Goal: Transaction & Acquisition: Book appointment/travel/reservation

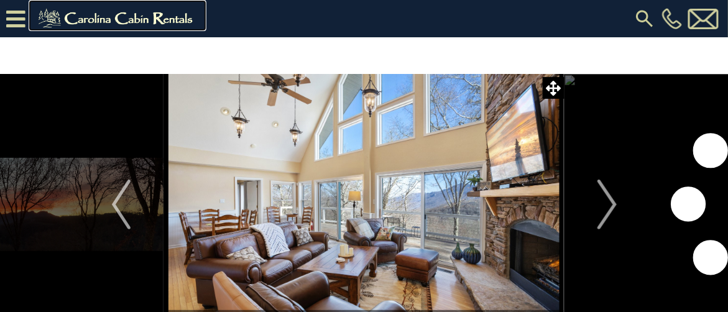
click at [81, 27] on img at bounding box center [118, 18] width 172 height 25
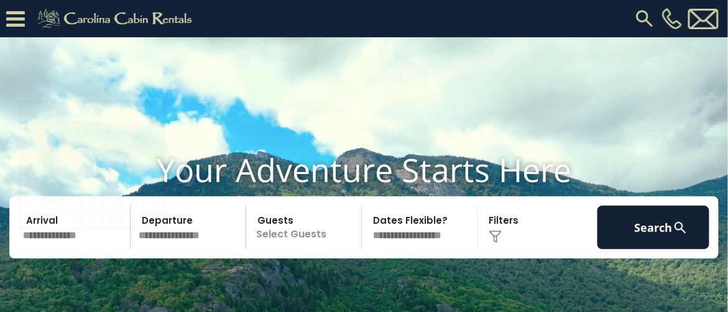
click at [95, 249] on input "text" at bounding box center [75, 228] width 112 height 44
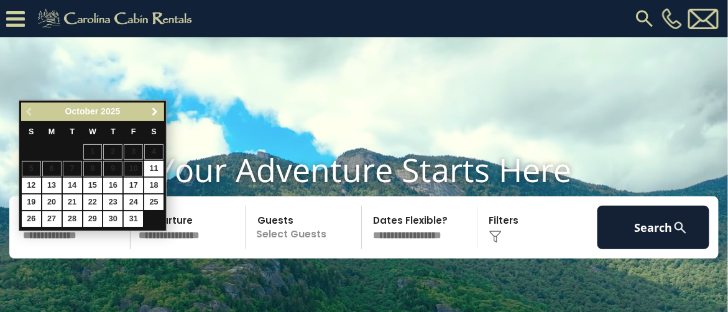
click at [155, 110] on span "Next" at bounding box center [156, 112] width 10 height 10
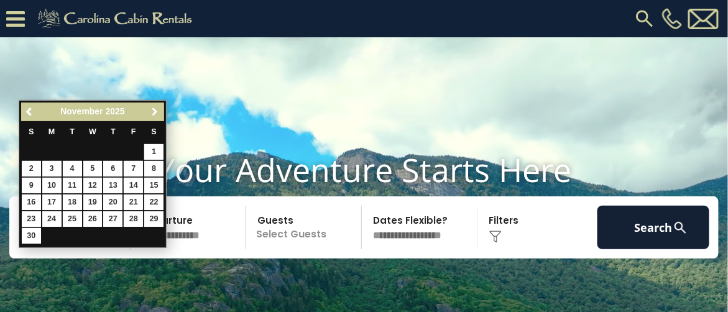
click at [155, 110] on span "Next" at bounding box center [156, 112] width 10 height 10
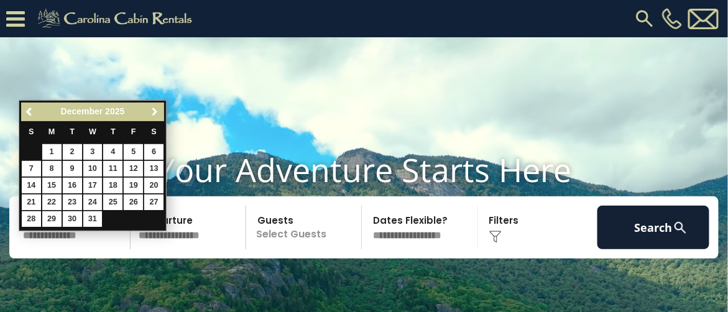
click at [155, 110] on span "Next" at bounding box center [156, 112] width 10 height 10
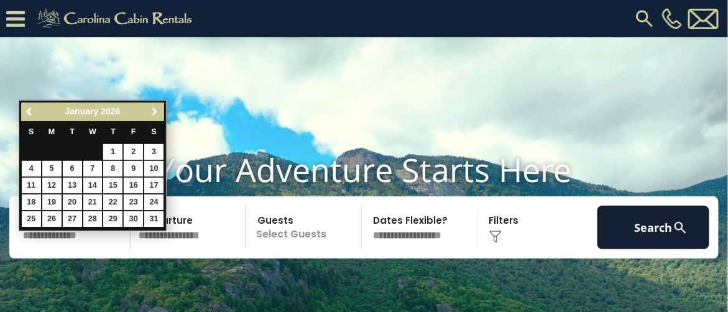
click at [155, 110] on span "Next" at bounding box center [156, 112] width 10 height 10
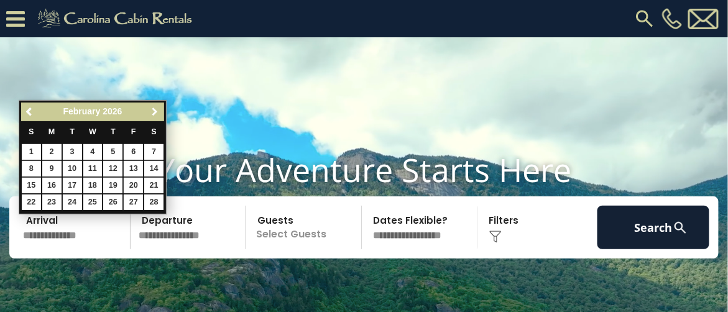
click at [155, 110] on span "Next" at bounding box center [156, 112] width 10 height 10
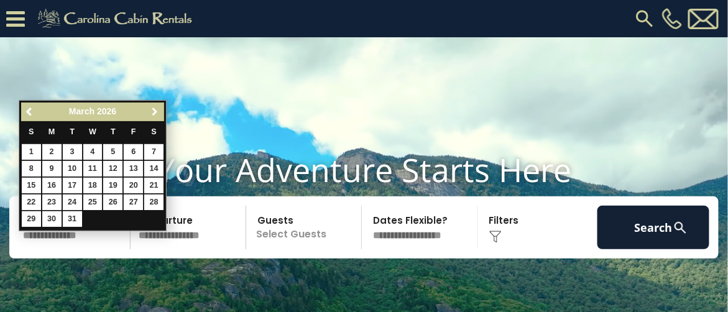
click at [155, 110] on span "Next" at bounding box center [156, 112] width 10 height 10
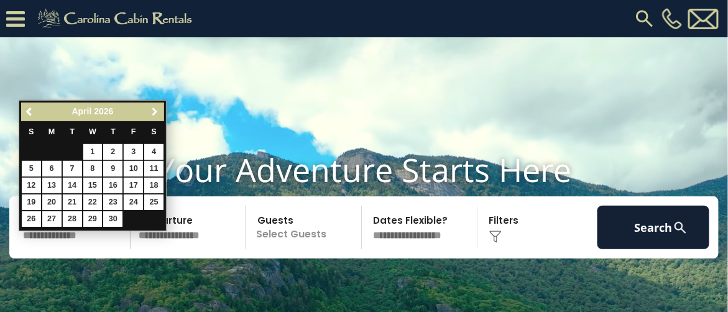
click at [155, 110] on span "Next" at bounding box center [156, 112] width 10 height 10
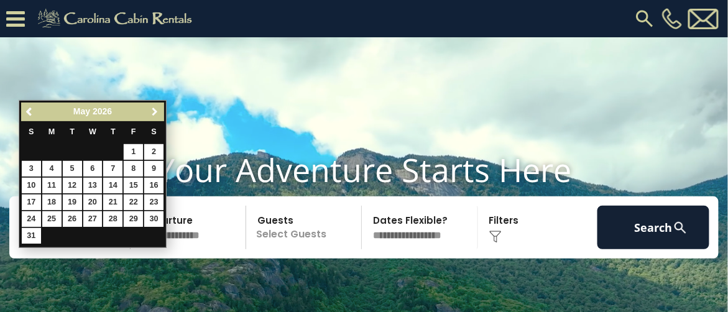
click at [155, 110] on span "Next" at bounding box center [156, 112] width 10 height 10
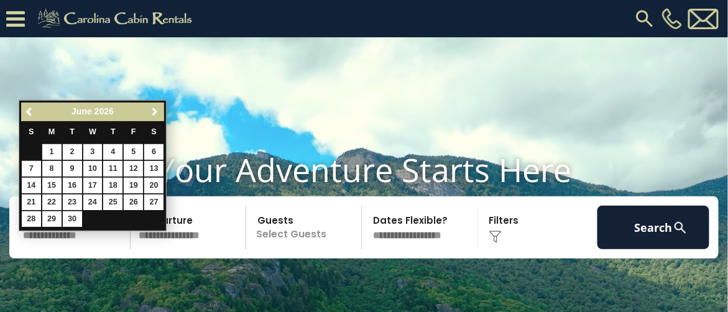
click at [155, 110] on span "Next" at bounding box center [156, 112] width 10 height 10
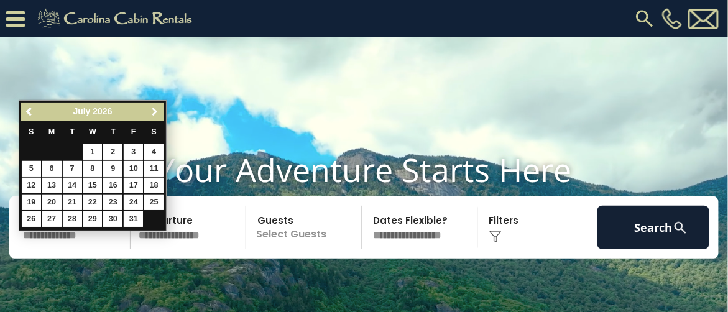
click at [155, 110] on span "Next" at bounding box center [156, 112] width 10 height 10
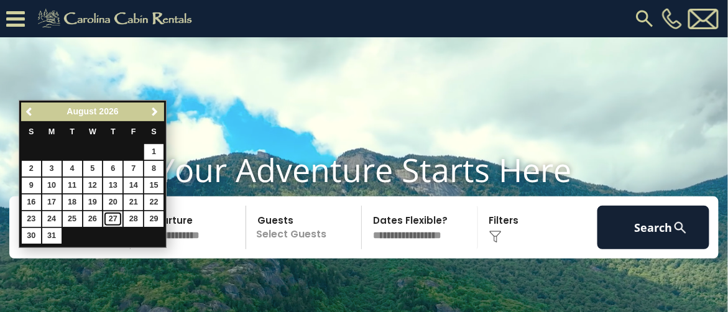
click at [113, 216] on link "27" at bounding box center [112, 219] width 19 height 16
type input "*******"
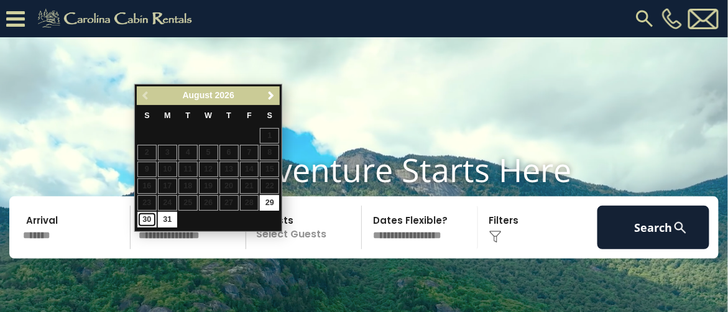
click at [141, 213] on link "30" at bounding box center [146, 220] width 19 height 16
type input "*******"
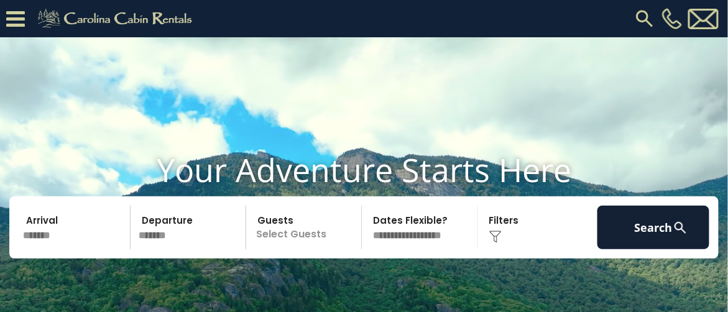
click at [288, 249] on p "Select Guests" at bounding box center [305, 228] width 111 height 44
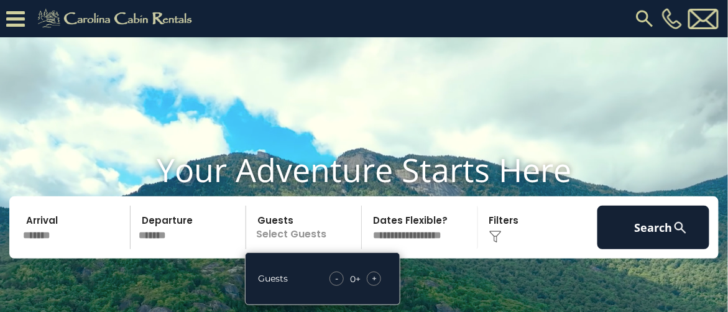
click at [372, 285] on span "+" at bounding box center [374, 278] width 5 height 12
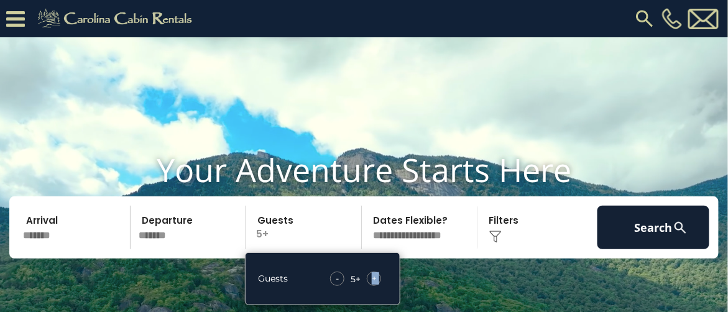
click at [372, 285] on span "+" at bounding box center [374, 278] width 5 height 12
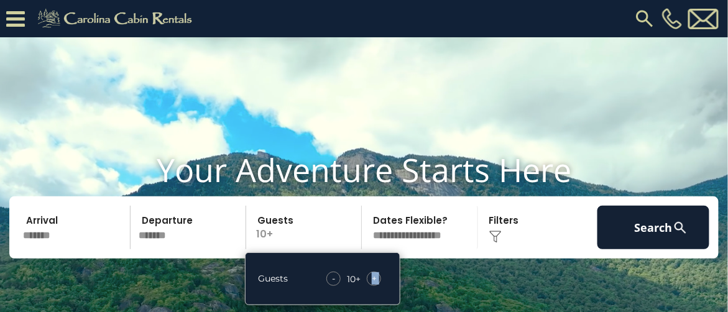
click at [372, 285] on span "+" at bounding box center [374, 278] width 5 height 12
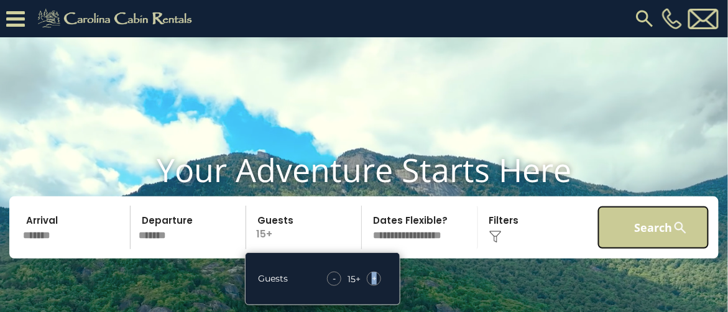
click at [636, 249] on button "Search" at bounding box center [654, 228] width 112 height 44
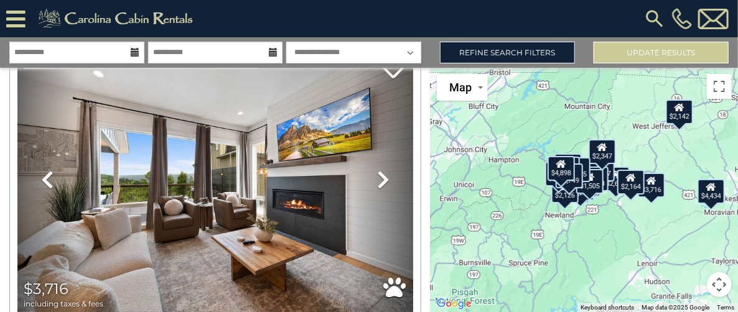
scroll to position [69, 0]
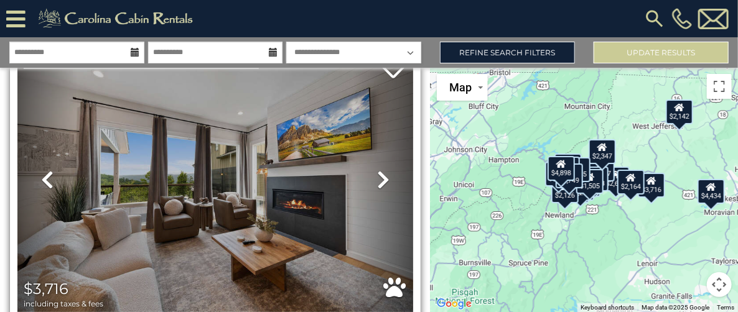
click at [45, 179] on icon at bounding box center [47, 180] width 12 height 20
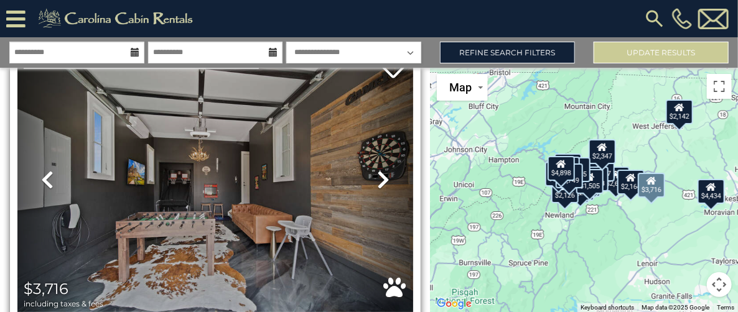
click at [43, 179] on icon at bounding box center [47, 180] width 12 height 20
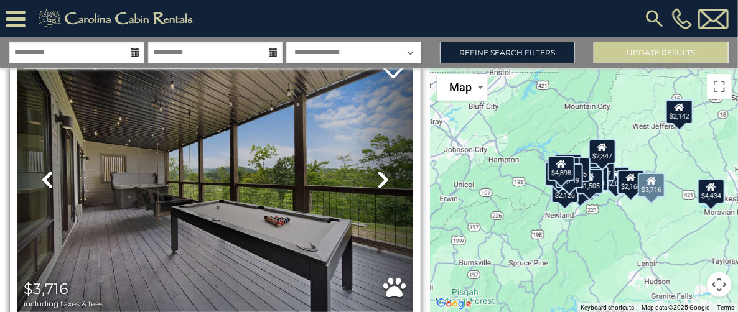
click at [44, 179] on icon at bounding box center [47, 180] width 12 height 20
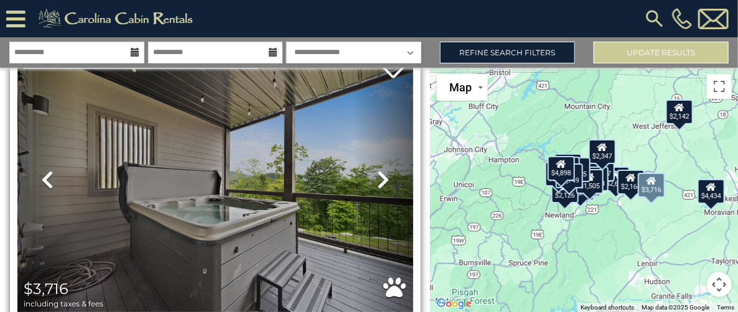
click at [42, 179] on icon at bounding box center [47, 180] width 12 height 20
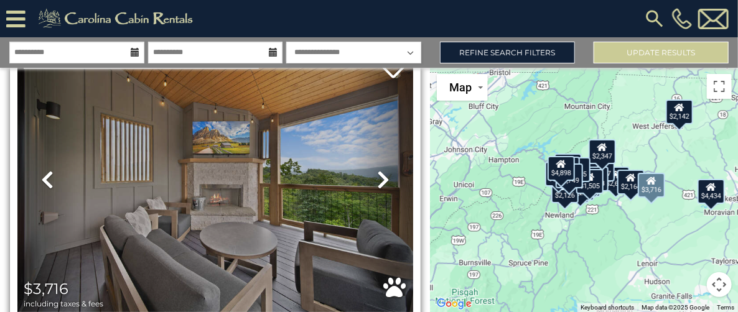
click at [43, 180] on icon at bounding box center [47, 180] width 12 height 20
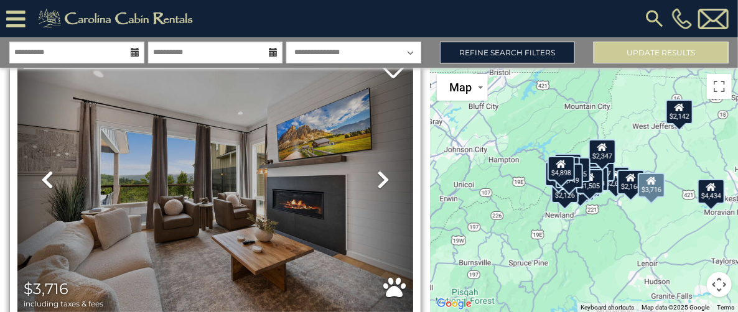
click at [44, 179] on icon at bounding box center [47, 180] width 12 height 20
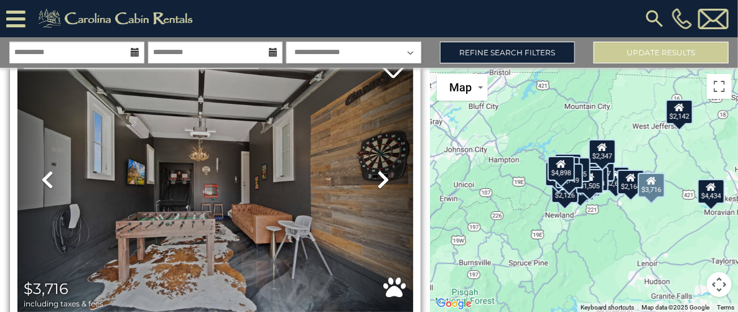
click at [44, 181] on icon at bounding box center [47, 180] width 12 height 20
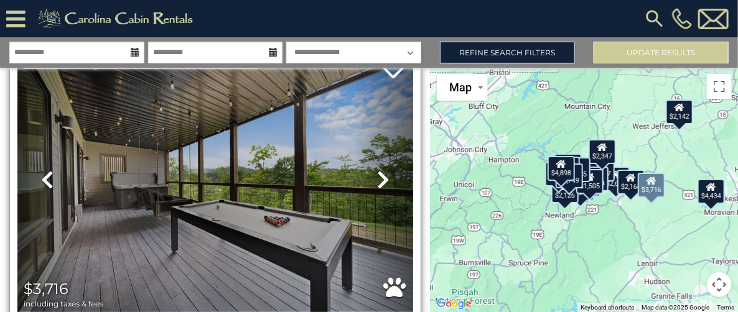
click at [43, 181] on icon at bounding box center [47, 180] width 12 height 20
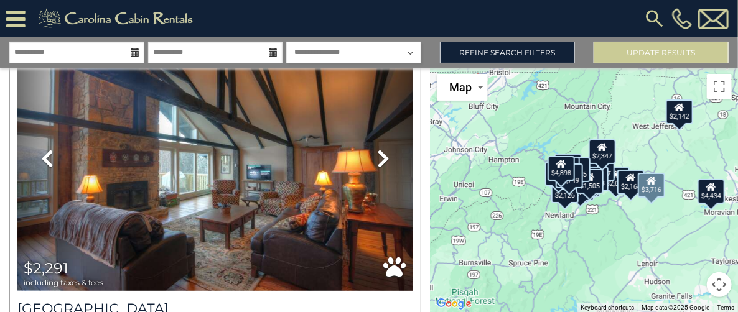
scroll to position [427, 0]
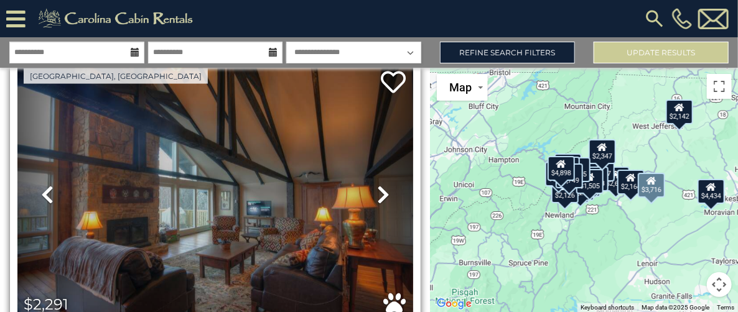
click at [45, 187] on icon at bounding box center [47, 195] width 12 height 20
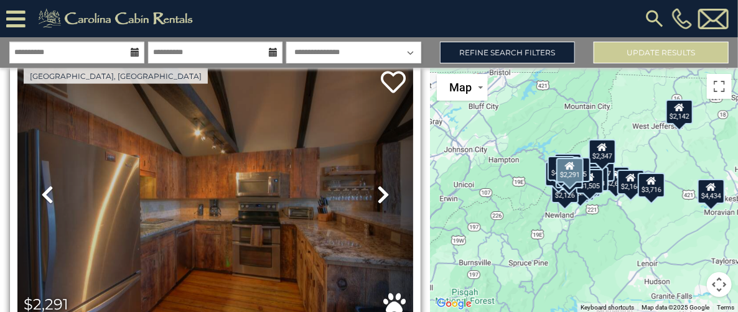
click at [46, 187] on icon at bounding box center [47, 195] width 12 height 20
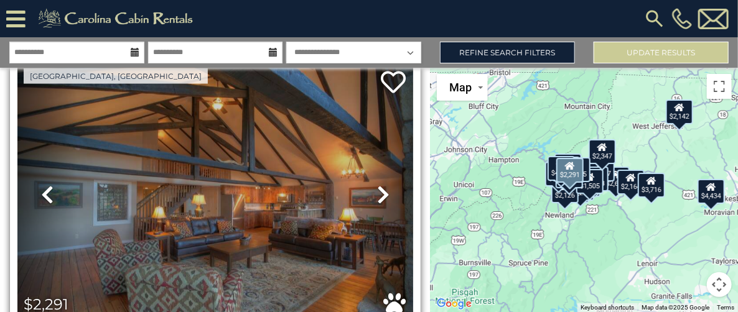
click at [41, 187] on icon at bounding box center [47, 195] width 12 height 20
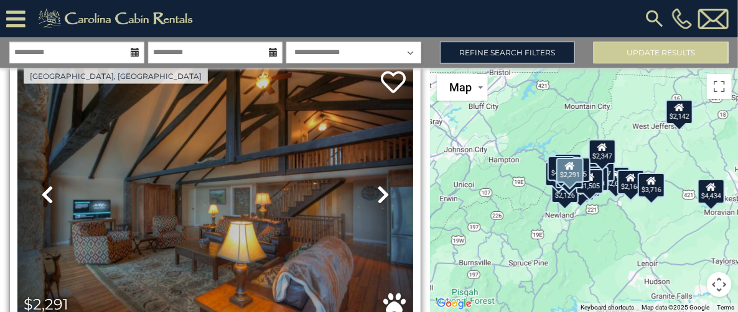
click at [42, 190] on icon at bounding box center [47, 195] width 12 height 20
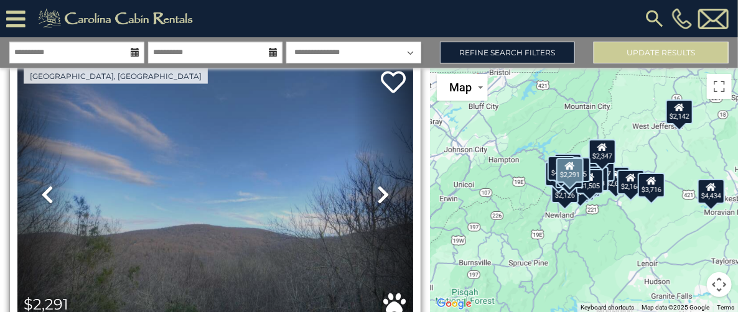
click at [41, 192] on icon at bounding box center [47, 195] width 12 height 20
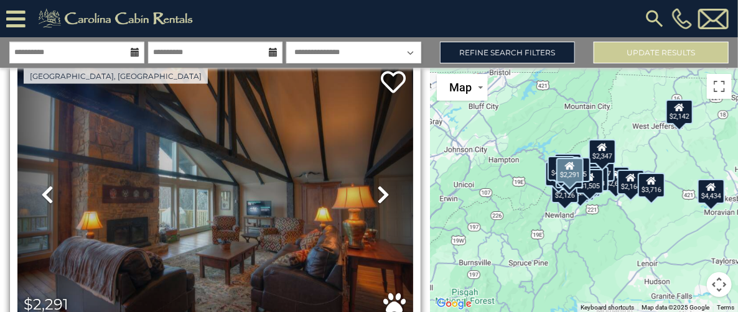
click at [41, 193] on icon at bounding box center [47, 195] width 12 height 20
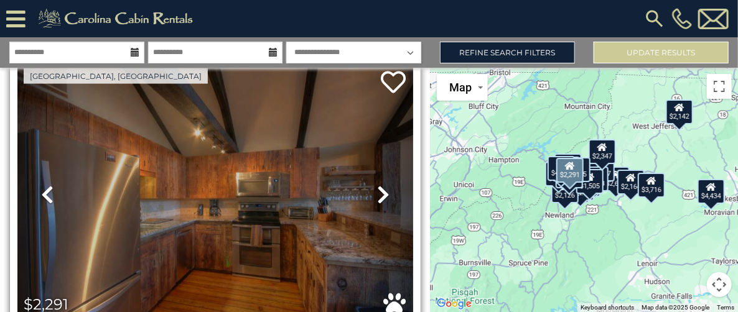
click at [41, 192] on icon at bounding box center [47, 195] width 12 height 20
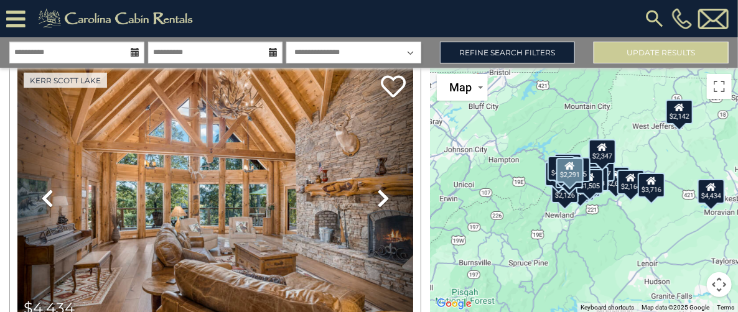
scroll to position [797, 0]
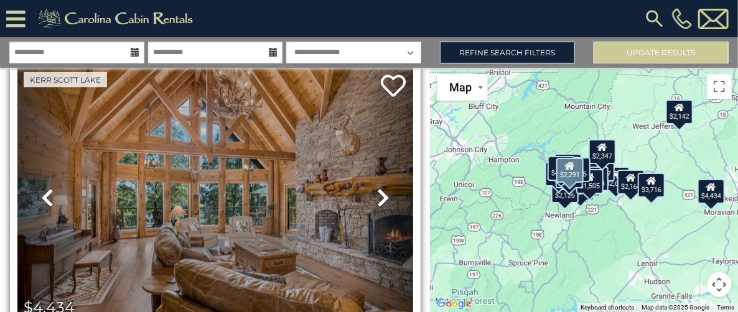
click at [44, 195] on icon at bounding box center [47, 198] width 12 height 20
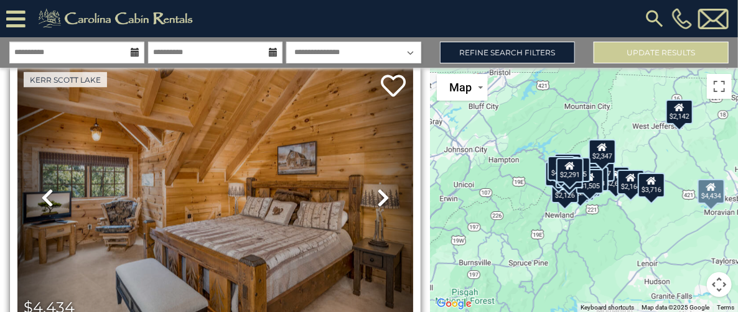
click at [42, 193] on icon at bounding box center [47, 198] width 12 height 20
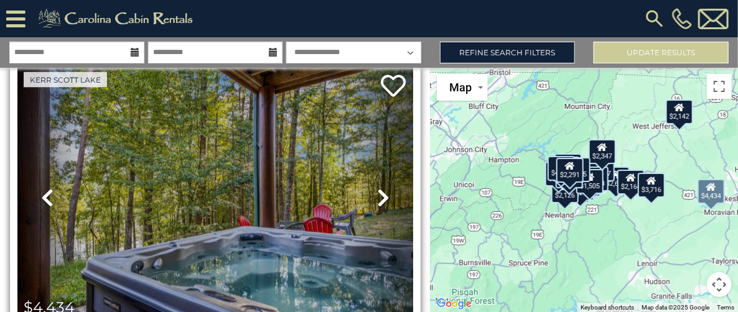
click at [44, 196] on icon at bounding box center [47, 198] width 12 height 20
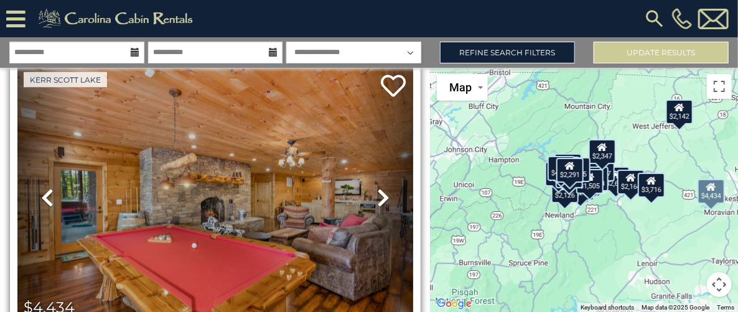
click at [42, 194] on icon at bounding box center [47, 198] width 12 height 20
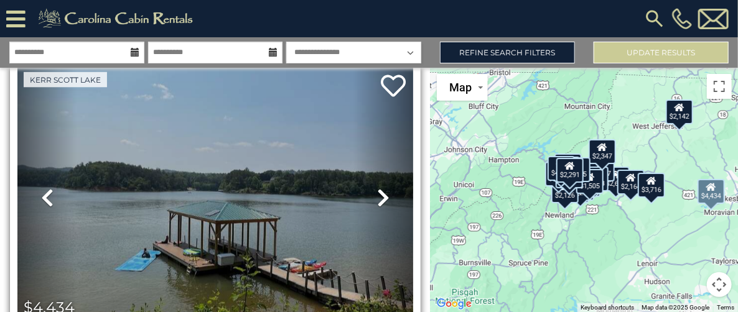
click at [39, 194] on link "Previous" at bounding box center [46, 198] width 59 height 265
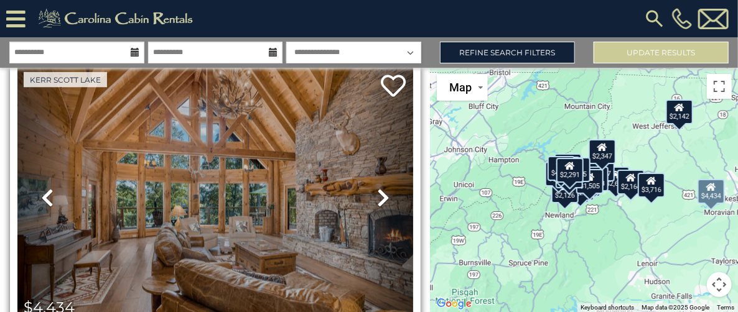
click at [42, 194] on icon at bounding box center [47, 198] width 12 height 20
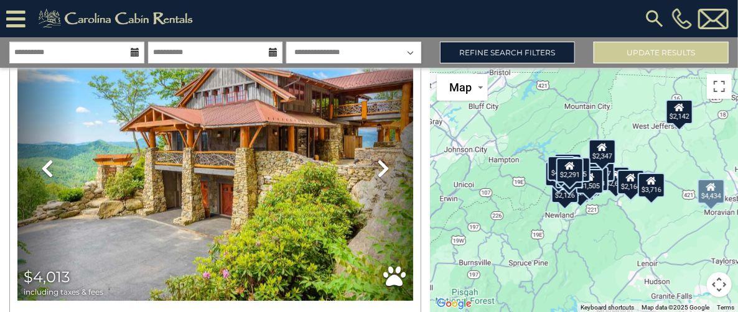
scroll to position [4193, 0]
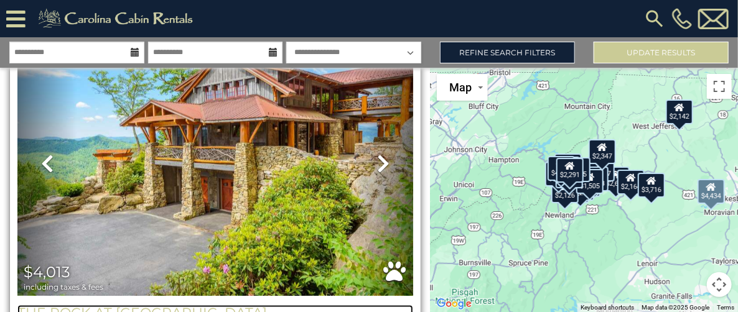
click at [65, 305] on h3 "The Rock at [GEOGRAPHIC_DATA]" at bounding box center [215, 313] width 396 height 17
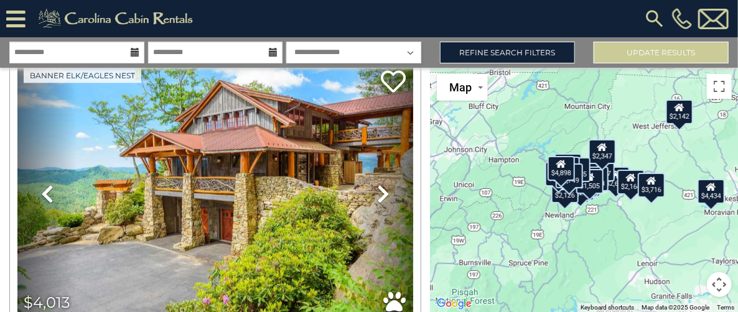
scroll to position [4175, 0]
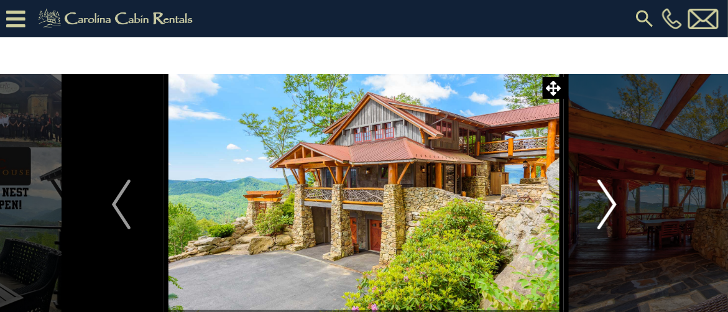
click at [610, 201] on img "Next" at bounding box center [607, 205] width 19 height 50
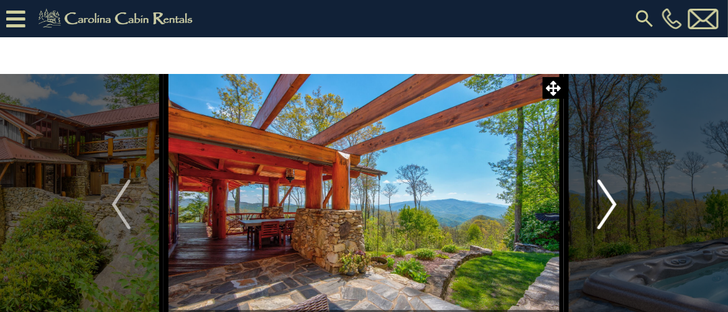
click at [610, 201] on img "Next" at bounding box center [607, 205] width 19 height 50
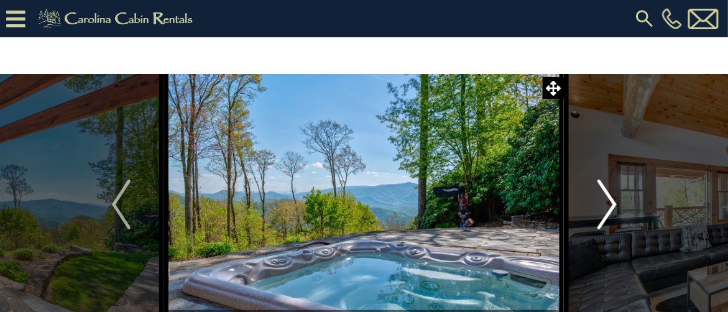
click at [610, 201] on img "Next" at bounding box center [607, 205] width 19 height 50
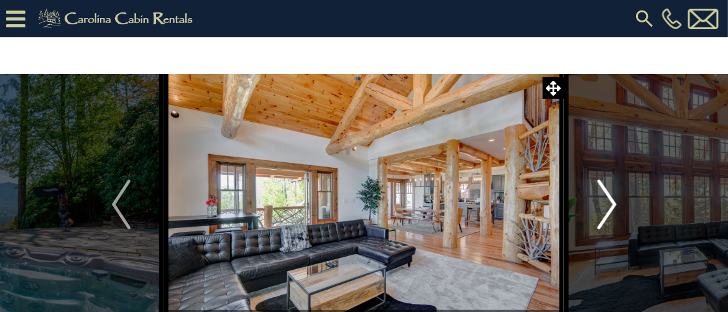
click at [610, 201] on img "Next" at bounding box center [607, 205] width 19 height 50
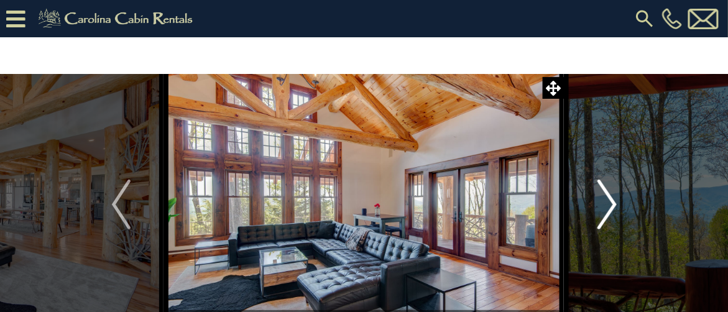
click at [610, 201] on img "Next" at bounding box center [607, 205] width 19 height 50
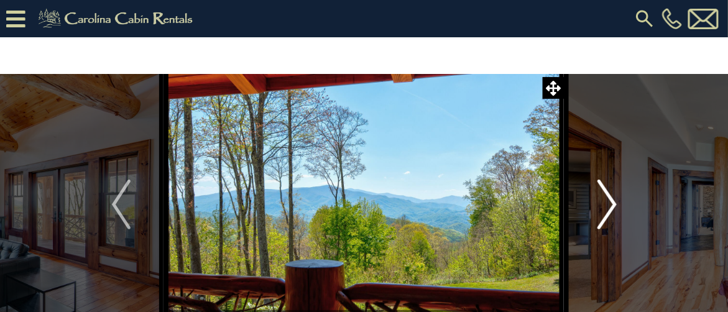
click at [610, 201] on img "Next" at bounding box center [607, 205] width 19 height 50
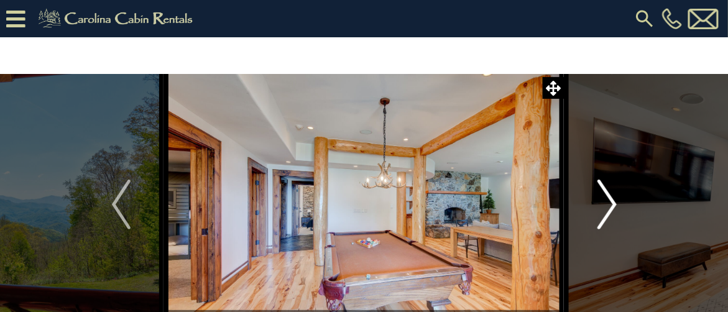
click at [610, 201] on img "Next" at bounding box center [607, 205] width 19 height 50
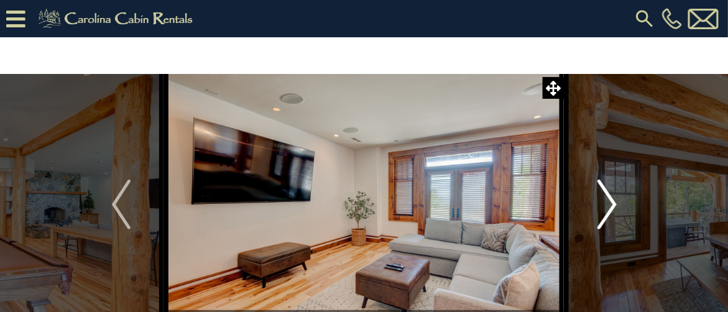
click at [610, 201] on img "Next" at bounding box center [607, 205] width 19 height 50
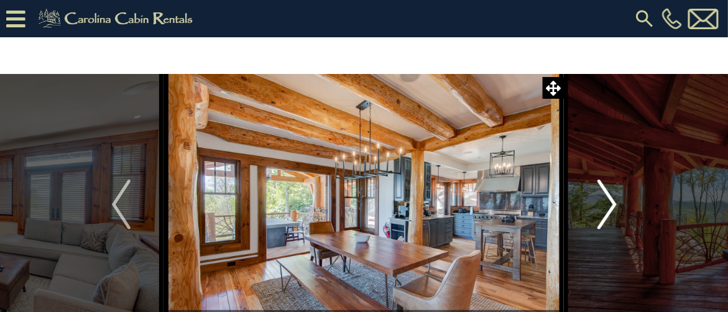
click at [610, 201] on img "Next" at bounding box center [607, 205] width 19 height 50
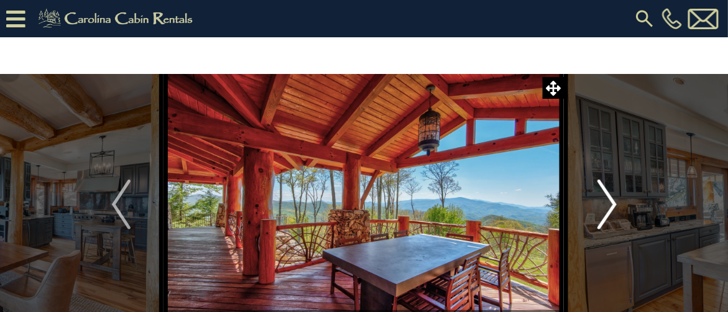
click at [610, 201] on img "Next" at bounding box center [607, 205] width 19 height 50
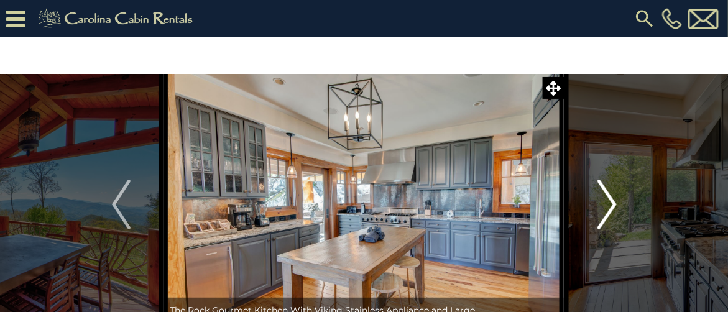
click at [610, 201] on img "Next" at bounding box center [607, 205] width 19 height 50
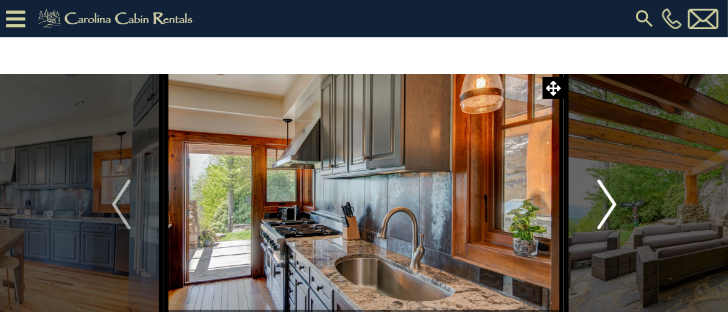
click at [610, 201] on img "Next" at bounding box center [607, 205] width 19 height 50
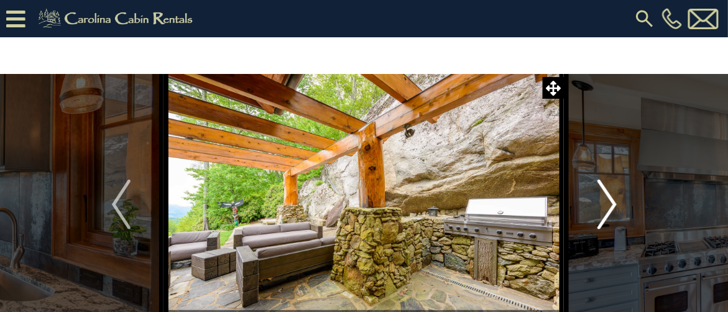
click at [610, 201] on img "Next" at bounding box center [607, 205] width 19 height 50
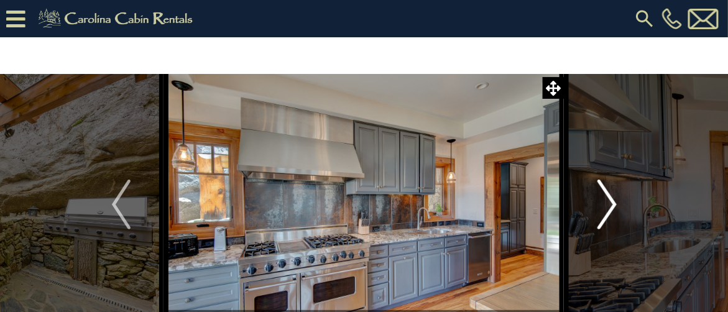
click at [610, 201] on img "Next" at bounding box center [607, 205] width 19 height 50
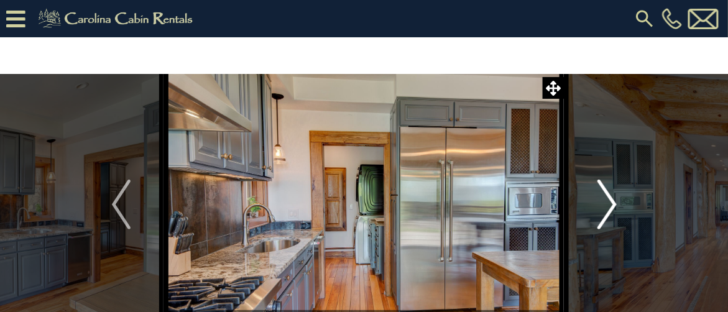
click at [610, 201] on img "Next" at bounding box center [607, 205] width 19 height 50
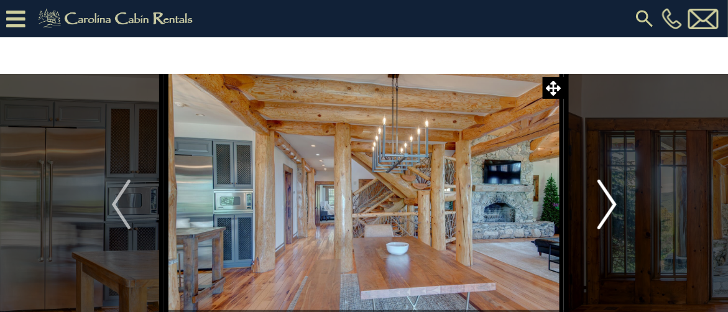
click at [610, 201] on img "Next" at bounding box center [607, 205] width 19 height 50
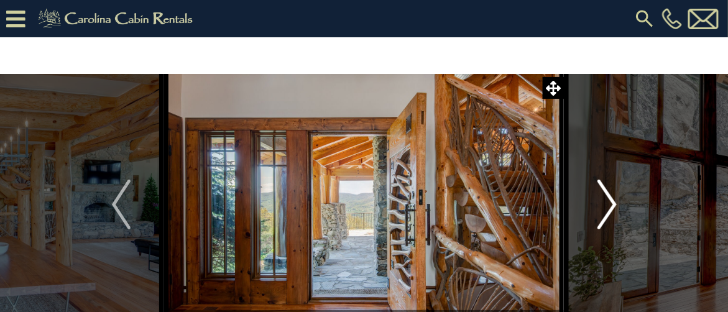
click at [610, 201] on img "Next" at bounding box center [607, 205] width 19 height 50
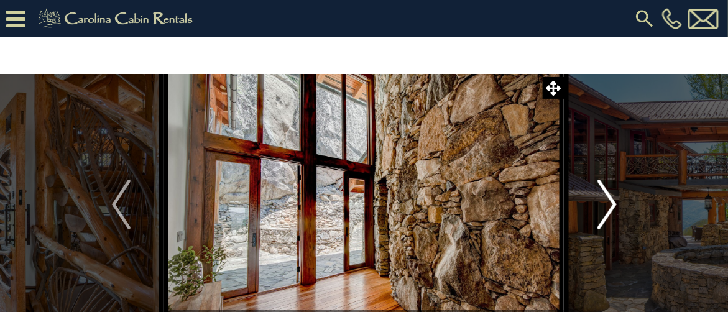
click at [610, 201] on img "Next" at bounding box center [607, 205] width 19 height 50
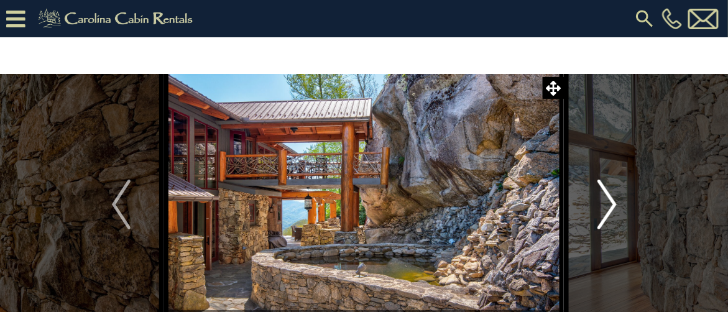
click at [610, 201] on img "Next" at bounding box center [607, 205] width 19 height 50
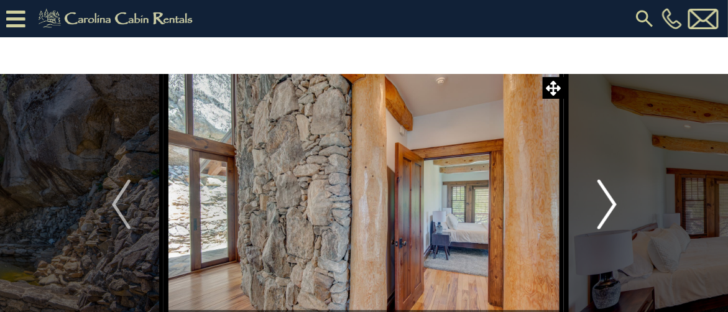
click at [610, 201] on img "Next" at bounding box center [607, 205] width 19 height 50
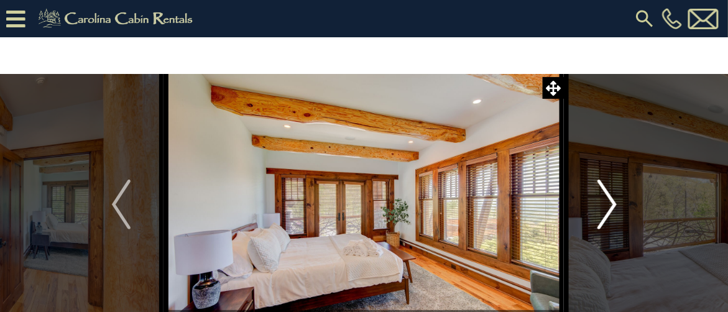
click at [610, 201] on img "Next" at bounding box center [607, 205] width 19 height 50
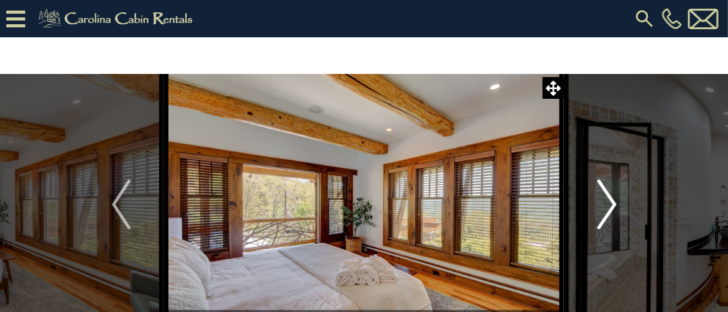
click at [610, 201] on img "Next" at bounding box center [607, 205] width 19 height 50
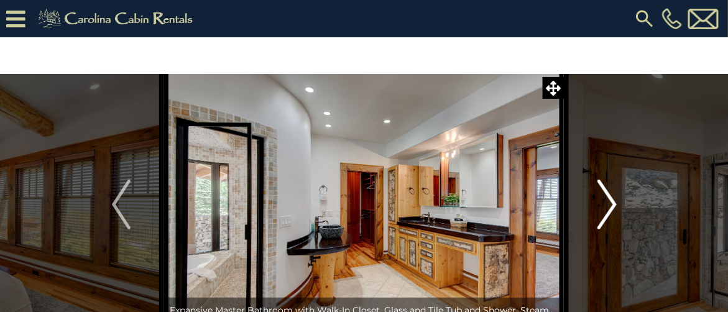
click at [610, 201] on img "Next" at bounding box center [607, 205] width 19 height 50
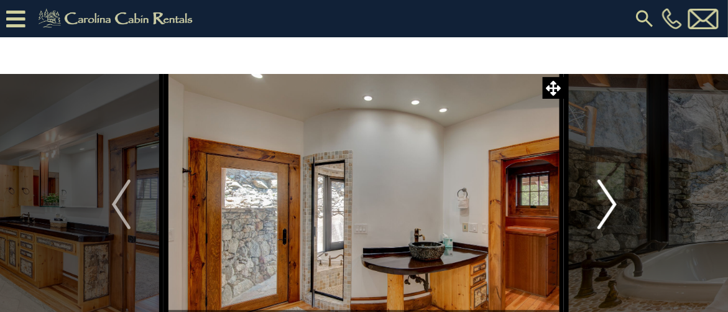
click at [610, 201] on img "Next" at bounding box center [607, 205] width 19 height 50
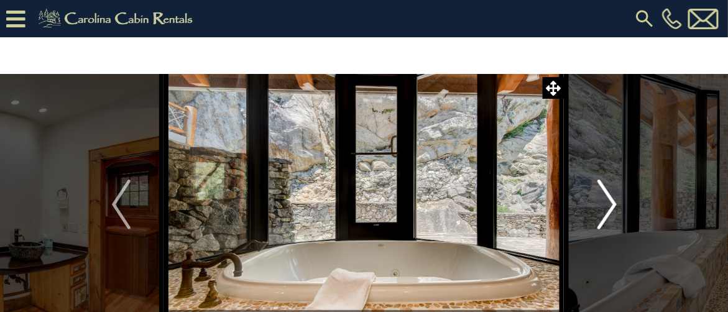
click at [610, 201] on img "Next" at bounding box center [607, 205] width 19 height 50
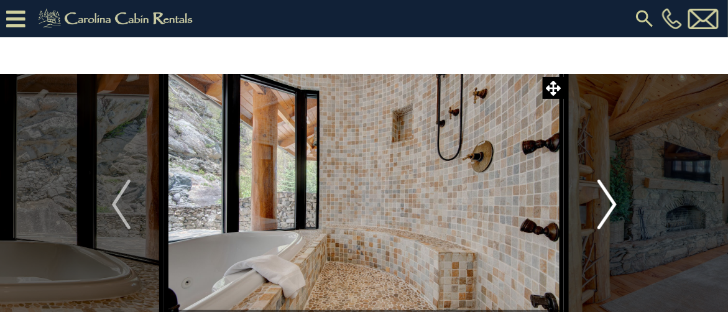
click at [610, 201] on img "Next" at bounding box center [607, 205] width 19 height 50
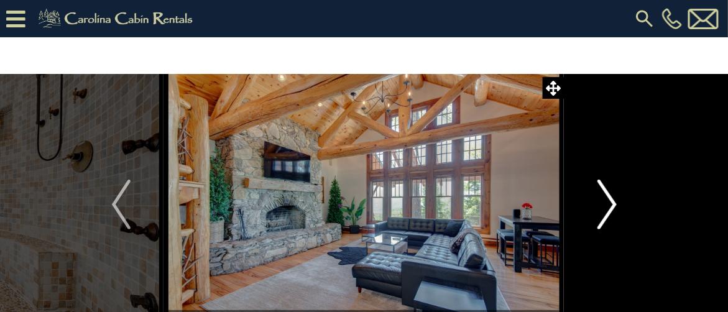
click at [610, 201] on img "Next" at bounding box center [607, 205] width 19 height 50
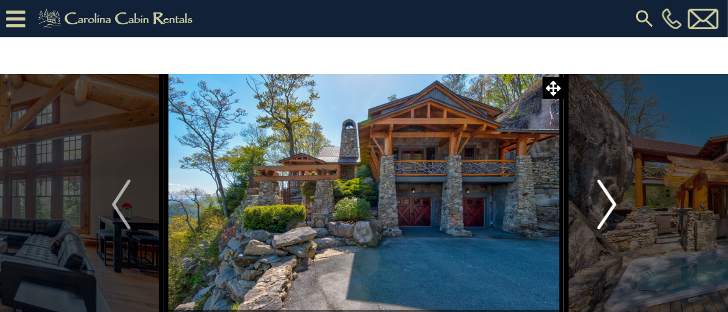
click at [610, 201] on img "Next" at bounding box center [607, 205] width 19 height 50
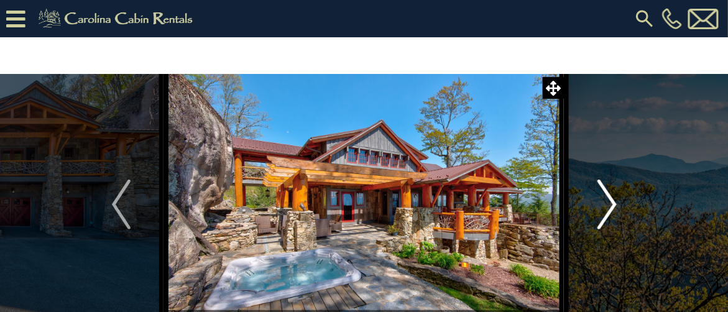
click at [610, 201] on img "Next" at bounding box center [607, 205] width 19 height 50
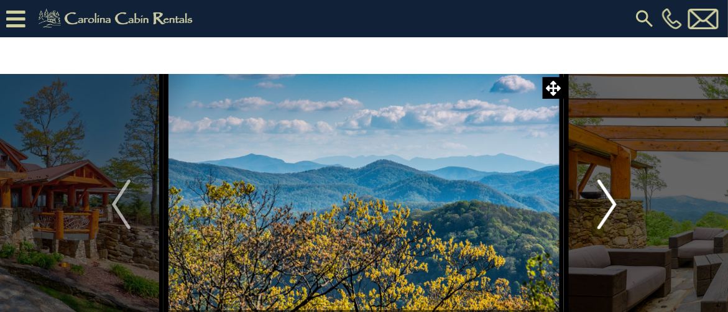
click at [610, 201] on img "Next" at bounding box center [607, 205] width 19 height 50
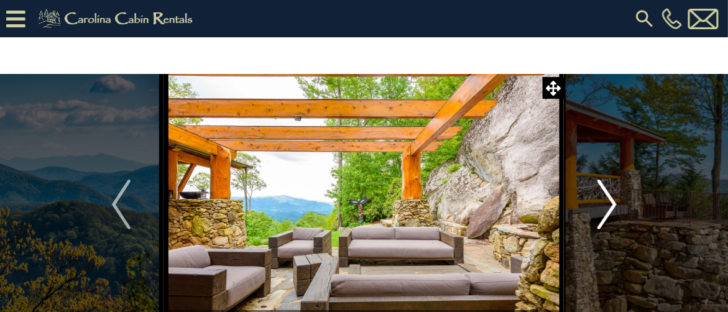
click at [610, 201] on img "Next" at bounding box center [607, 205] width 19 height 50
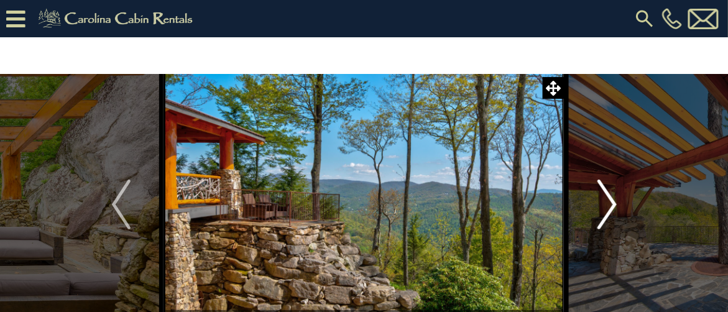
click at [610, 201] on img "Next" at bounding box center [607, 205] width 19 height 50
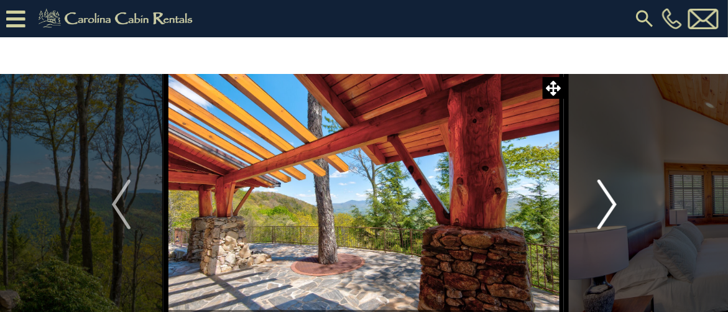
click at [610, 201] on img "Next" at bounding box center [607, 205] width 19 height 50
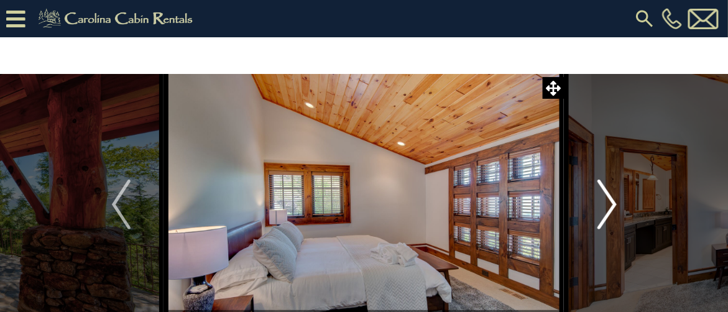
click at [610, 201] on img "Next" at bounding box center [607, 205] width 19 height 50
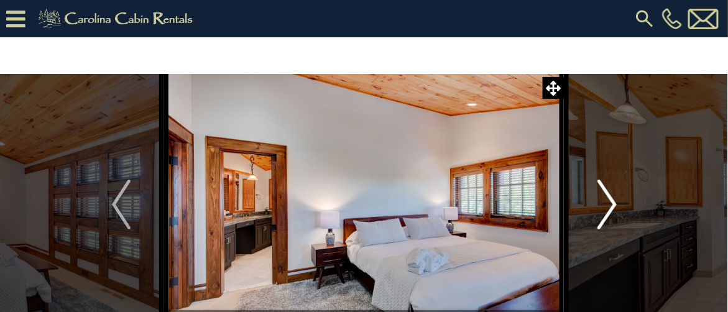
click at [610, 201] on img "Next" at bounding box center [607, 205] width 19 height 50
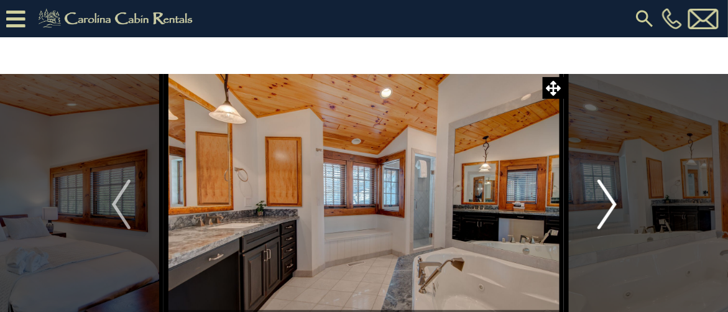
click at [610, 201] on img "Next" at bounding box center [607, 205] width 19 height 50
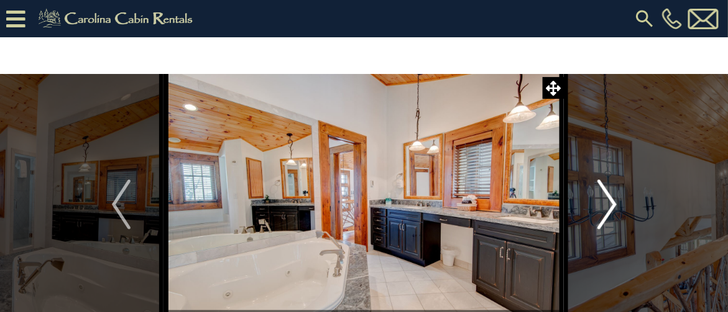
click at [610, 201] on img "Next" at bounding box center [607, 205] width 19 height 50
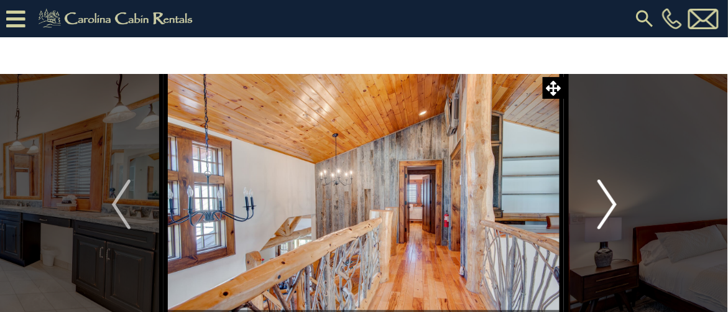
click at [610, 201] on img "Next" at bounding box center [607, 205] width 19 height 50
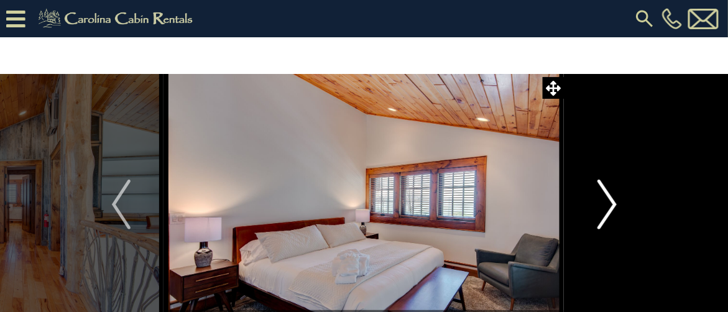
click at [610, 201] on img "Next" at bounding box center [607, 205] width 19 height 50
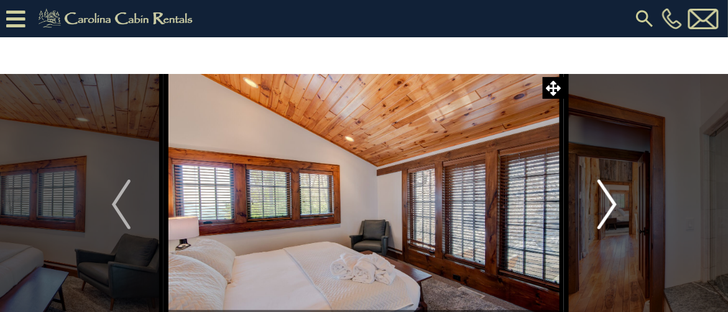
click at [610, 201] on img "Next" at bounding box center [607, 205] width 19 height 50
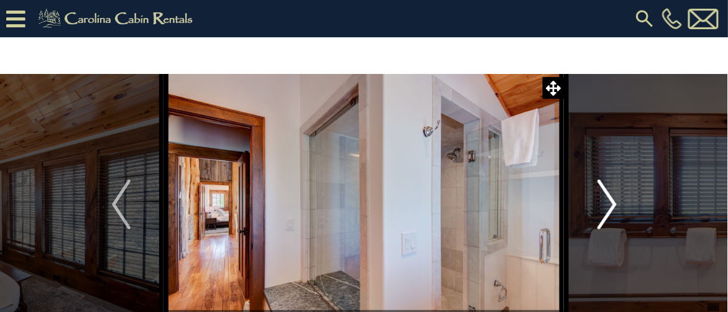
click at [610, 201] on img "Next" at bounding box center [607, 205] width 19 height 50
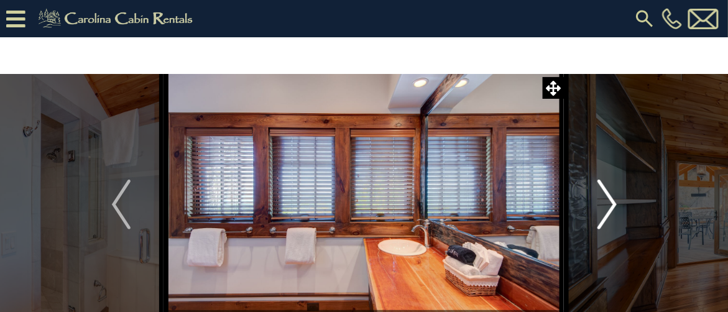
click at [610, 201] on img "Next" at bounding box center [607, 205] width 19 height 50
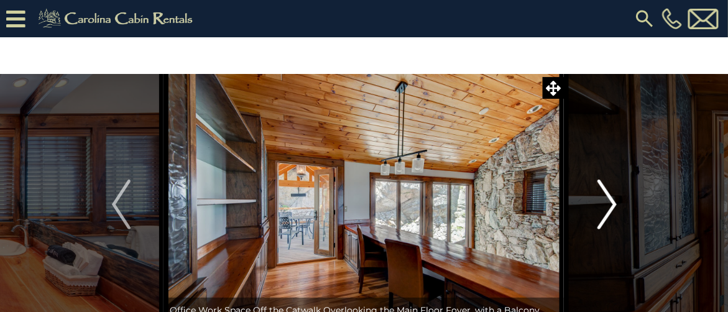
click at [610, 201] on img "Next" at bounding box center [607, 205] width 19 height 50
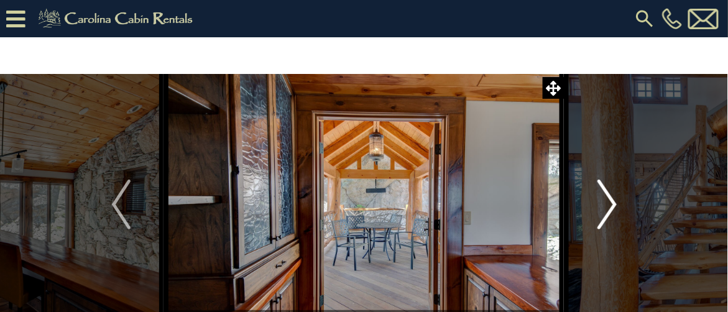
click at [610, 201] on img "Next" at bounding box center [607, 205] width 19 height 50
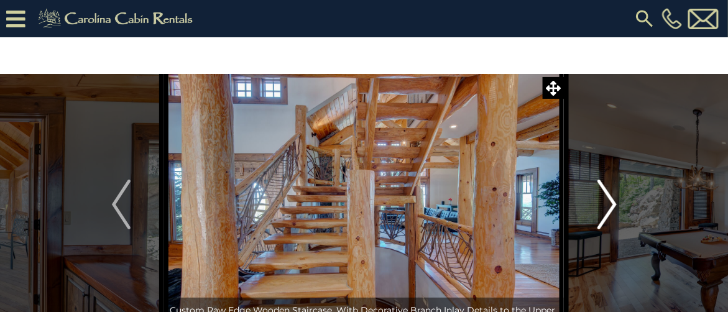
click at [610, 201] on img "Next" at bounding box center [607, 205] width 19 height 50
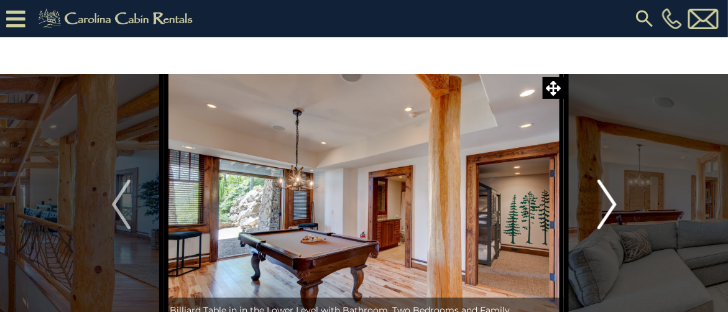
click at [610, 201] on img "Next" at bounding box center [607, 205] width 19 height 50
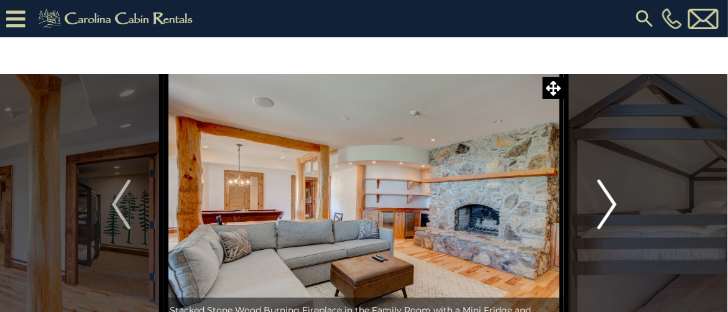
click at [610, 201] on img "Next" at bounding box center [607, 205] width 19 height 50
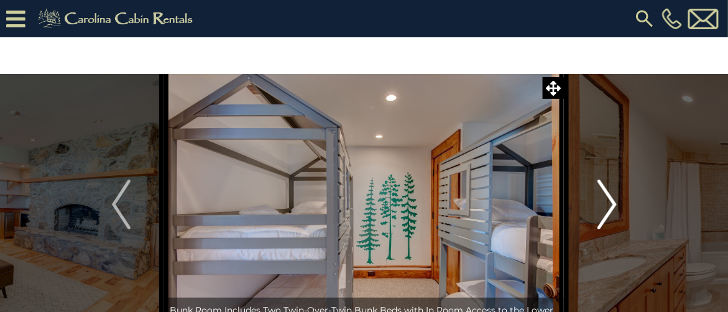
click at [610, 201] on img "Next" at bounding box center [607, 205] width 19 height 50
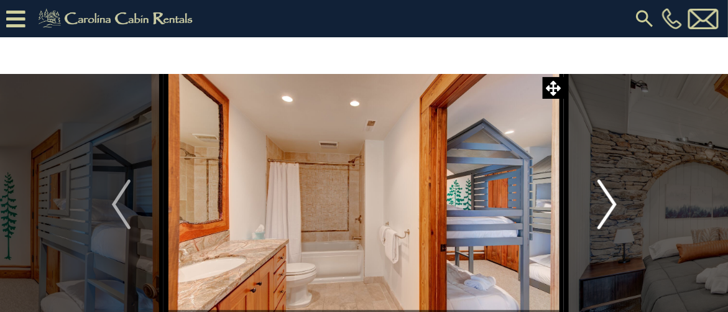
click at [610, 201] on img "Next" at bounding box center [607, 205] width 19 height 50
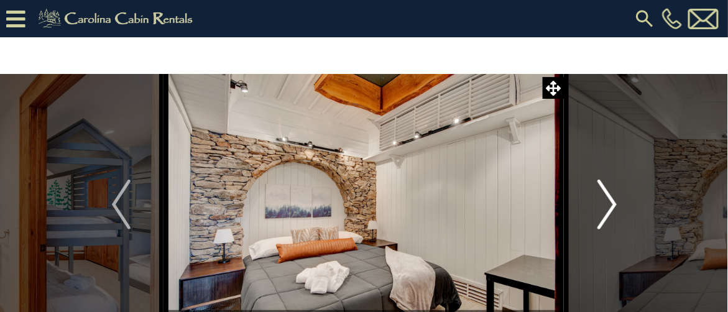
click at [610, 201] on img "Next" at bounding box center [607, 205] width 19 height 50
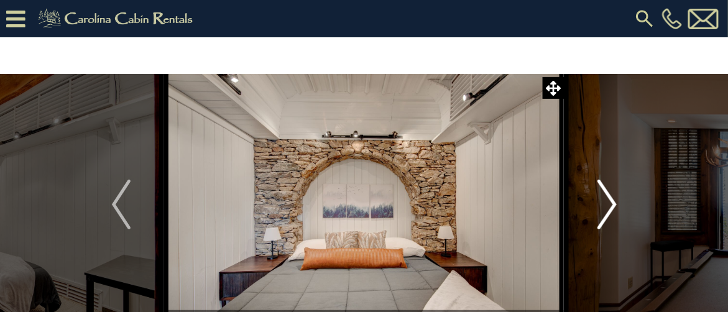
click at [610, 201] on img "Next" at bounding box center [607, 205] width 19 height 50
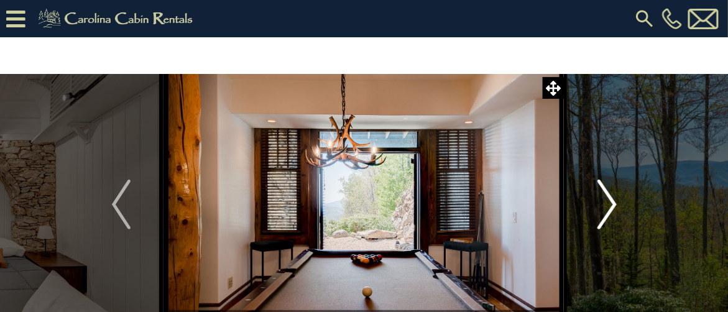
click at [610, 201] on img "Next" at bounding box center [607, 205] width 19 height 50
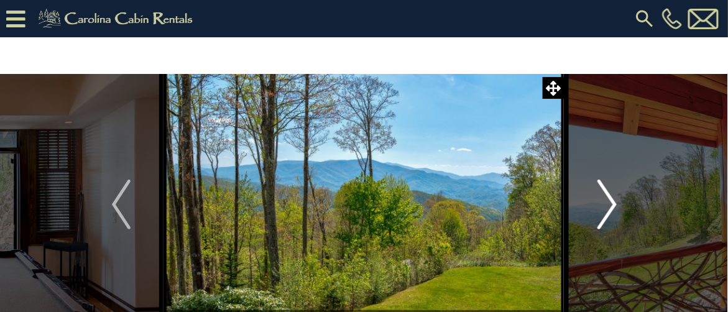
click at [610, 201] on img "Next" at bounding box center [607, 205] width 19 height 50
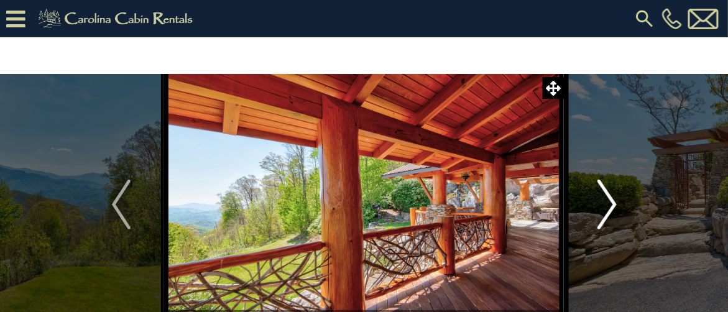
click at [610, 201] on img "Next" at bounding box center [607, 205] width 19 height 50
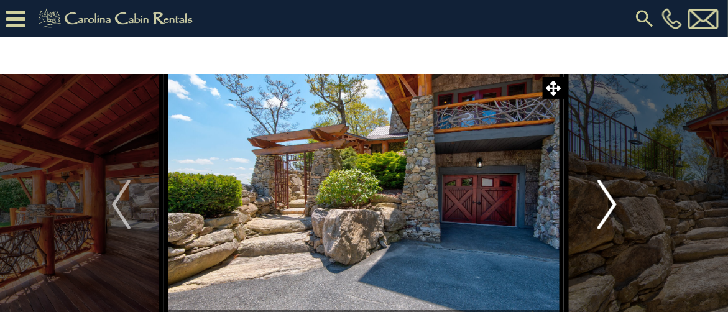
click at [610, 201] on img "Next" at bounding box center [607, 205] width 19 height 50
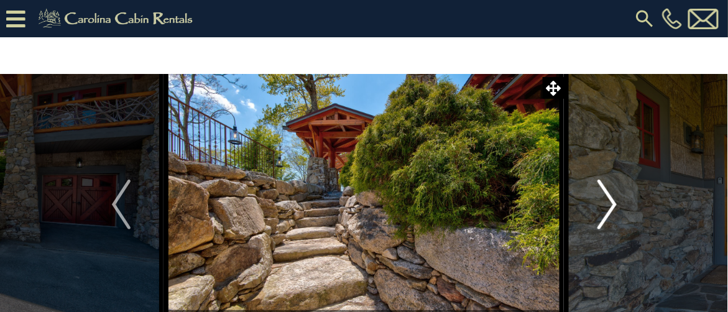
click at [610, 201] on img "Next" at bounding box center [607, 205] width 19 height 50
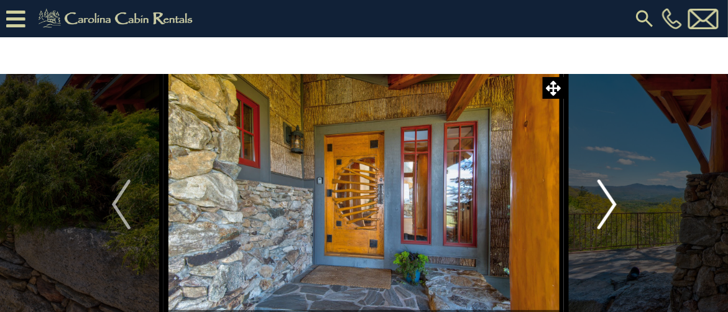
click at [610, 201] on img "Next" at bounding box center [607, 205] width 19 height 50
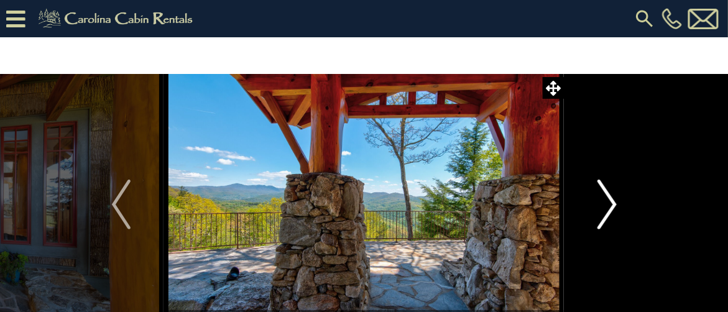
click at [610, 201] on img "Next" at bounding box center [607, 205] width 19 height 50
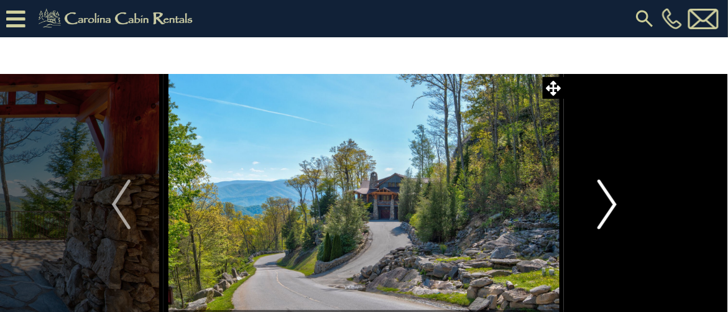
click at [610, 201] on img "Next" at bounding box center [607, 205] width 19 height 50
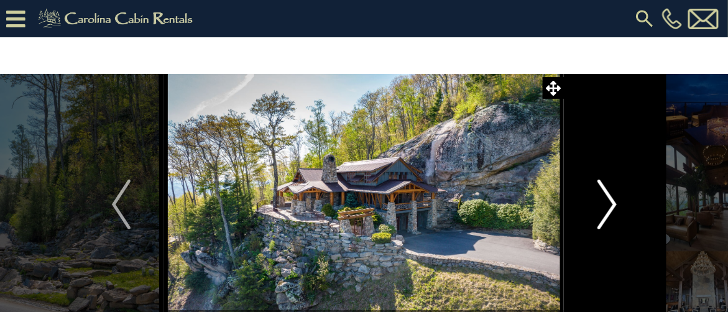
click at [610, 201] on img "Next" at bounding box center [607, 205] width 19 height 50
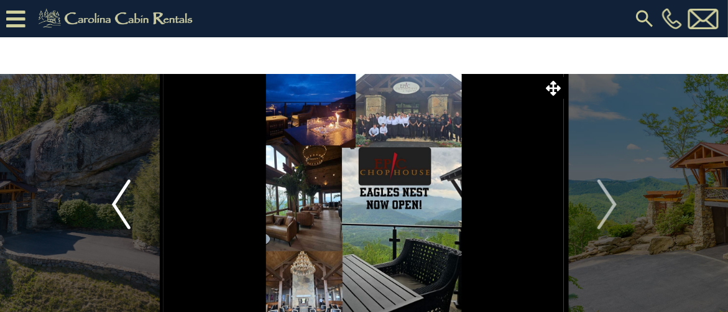
click at [126, 194] on img "Previous" at bounding box center [121, 205] width 19 height 50
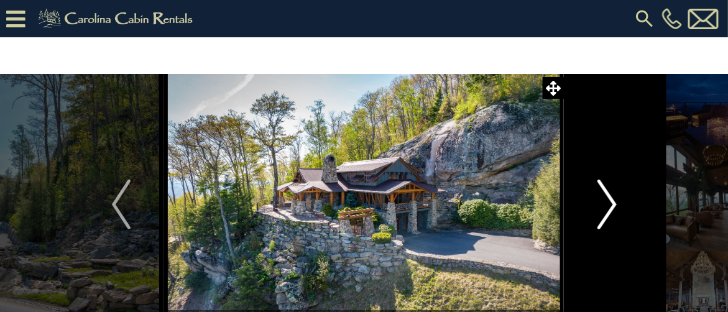
click at [608, 200] on img "Next" at bounding box center [607, 205] width 19 height 50
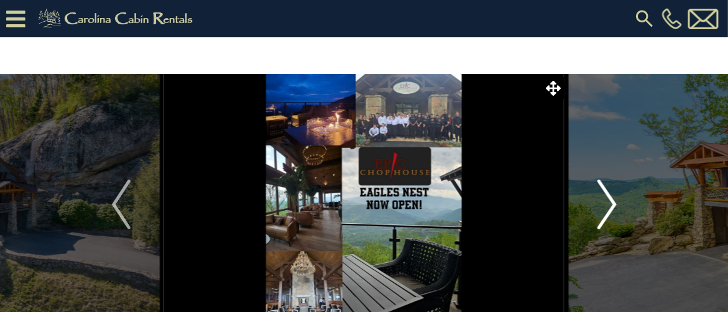
click at [608, 200] on img "Next" at bounding box center [607, 205] width 19 height 50
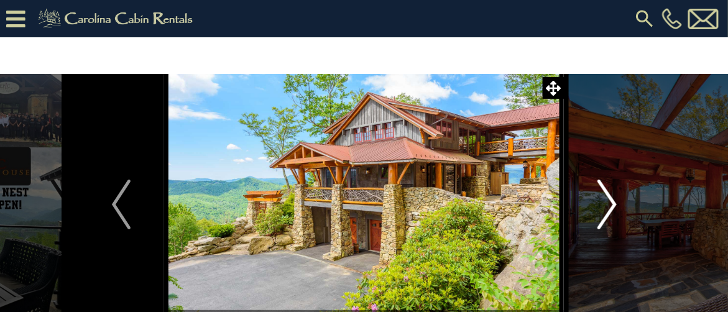
click at [608, 200] on img "Next" at bounding box center [607, 205] width 19 height 50
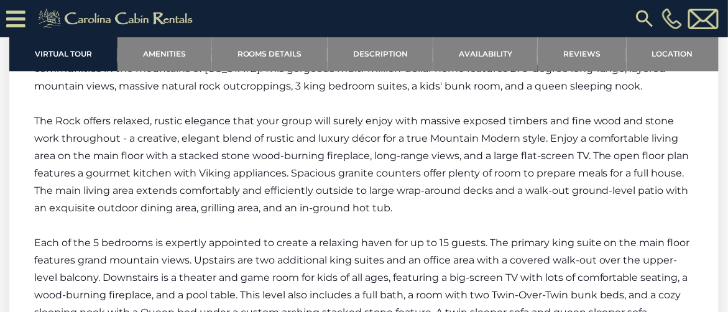
scroll to position [1770, 0]
